Goal: Task Accomplishment & Management: Manage account settings

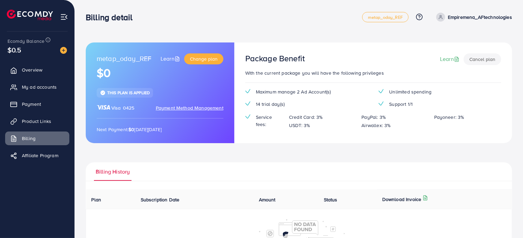
click at [290, 185] on div "Billing History Plan Subscription Date Amount Status Download Invoice Ecomdy Me…" at bounding box center [299, 228] width 427 height 133
click at [35, 102] on span "Payment" at bounding box center [33, 104] width 19 height 7
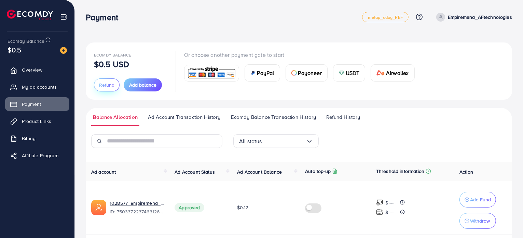
click at [107, 86] on span "Refund" at bounding box center [106, 84] width 15 height 7
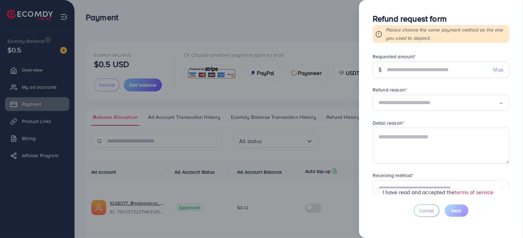
scroll to position [25, 0]
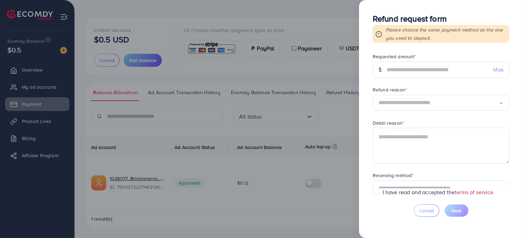
click at [470, 195] on link "terms of service" at bounding box center [474, 192] width 39 height 8
